Goal: Task Accomplishment & Management: Manage account settings

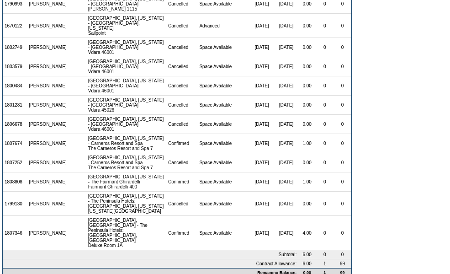
scroll to position [150, 0]
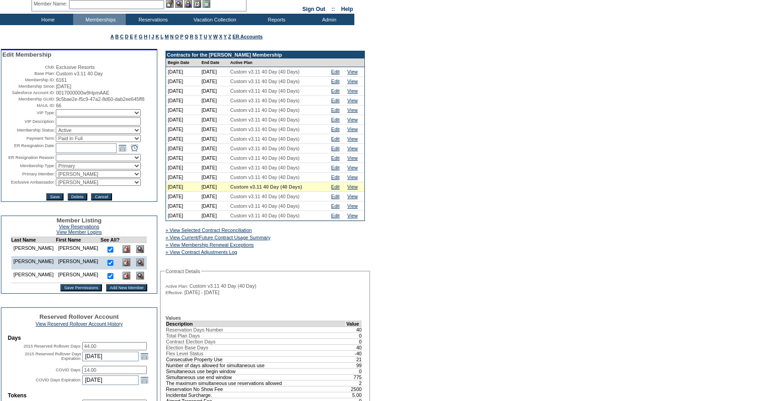
scroll to position [39, 0]
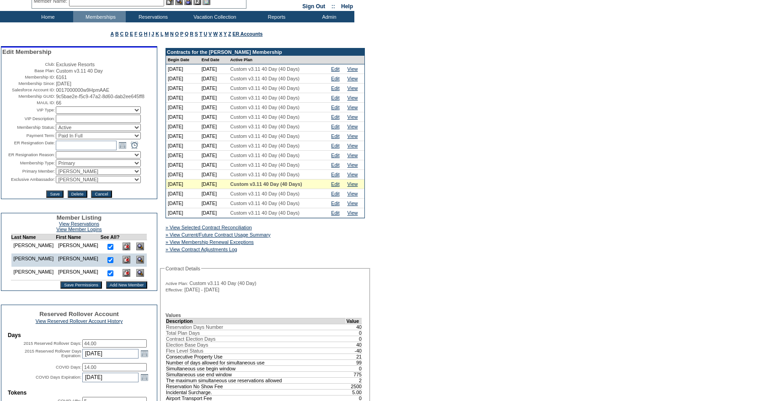
click at [273, 236] on div "» View Current/Future Contract Usage Summary" at bounding box center [234, 234] width 141 height 9
click at [262, 238] on link "» View Current/Future Contract Usage Summary" at bounding box center [218, 234] width 105 height 5
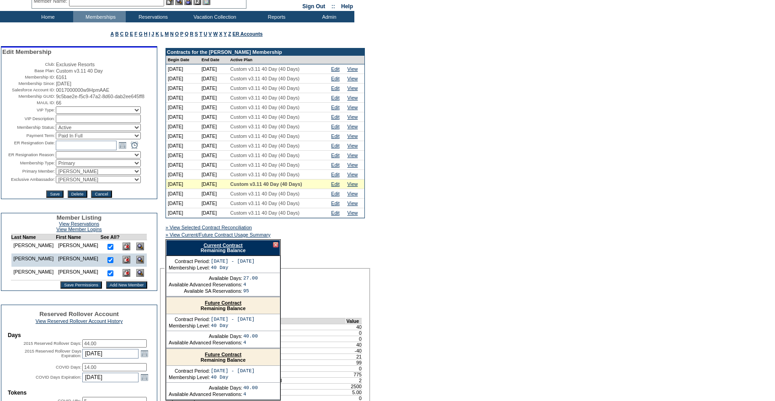
click at [237, 248] on link "Current Contract" at bounding box center [222, 245] width 39 height 5
click at [276, 248] on div at bounding box center [275, 244] width 5 height 5
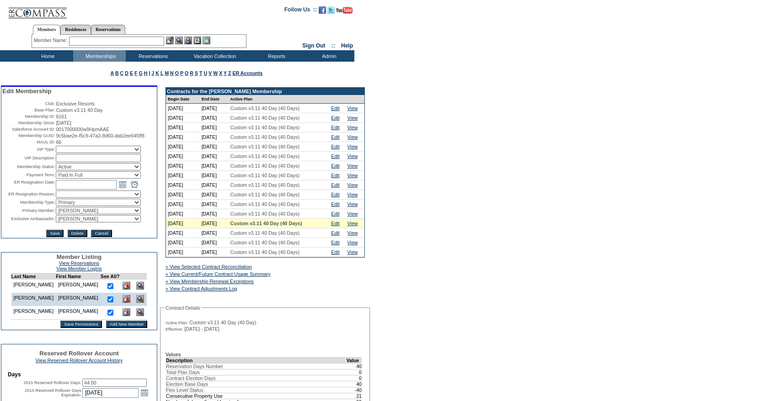
click at [120, 41] on input "text" at bounding box center [116, 41] width 95 height 9
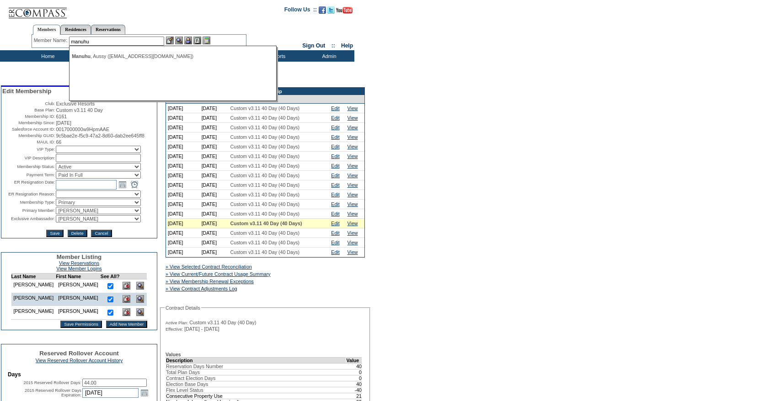
click at [127, 56] on div "[PERSON_NAME] ([EMAIL_ADDRESS][DOMAIN_NAME])" at bounding box center [172, 56] width 201 height 5
type input "[PERSON_NAME] ([EMAIL_ADDRESS][DOMAIN_NAME])"
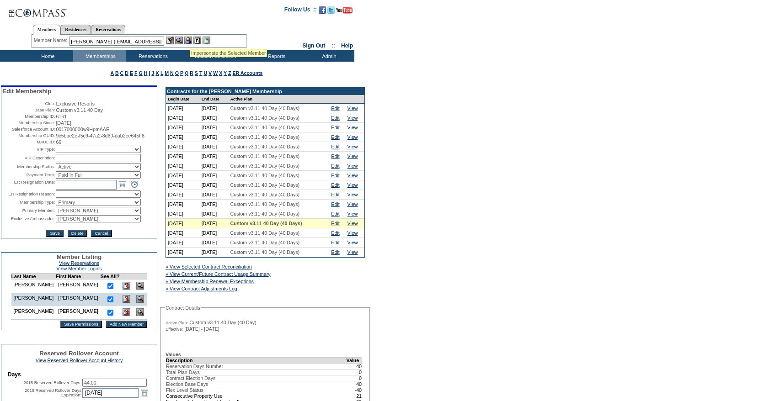
click at [189, 38] on img at bounding box center [188, 41] width 8 height 8
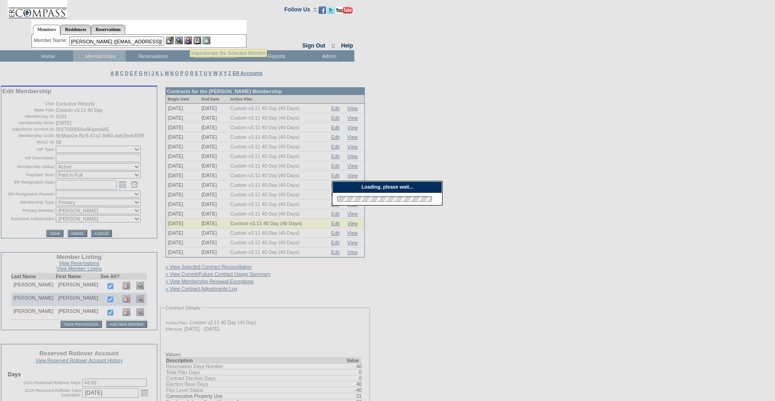
click at [171, 38] on img at bounding box center [170, 41] width 8 height 8
